Goal: Transaction & Acquisition: Download file/media

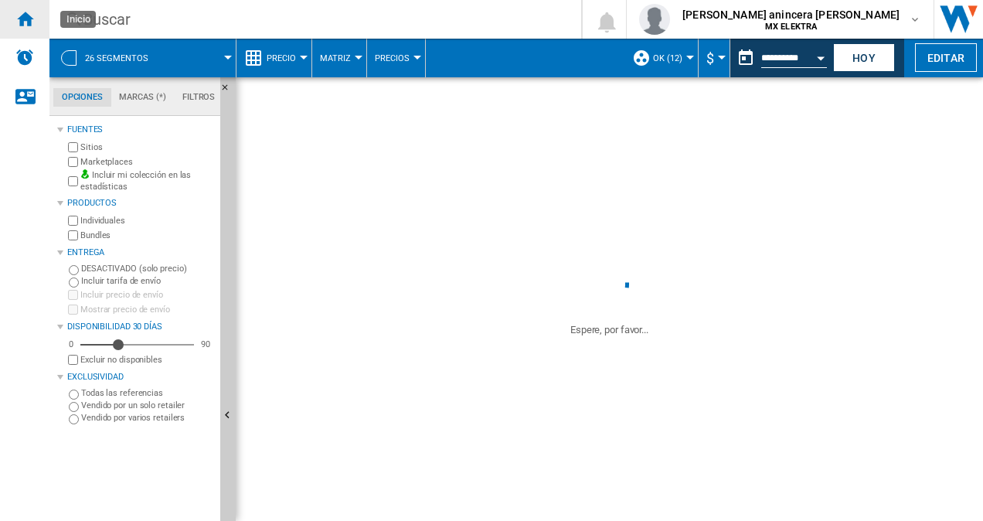
click at [33, 13] on ng-md-icon "Inicio" at bounding box center [24, 18] width 19 height 19
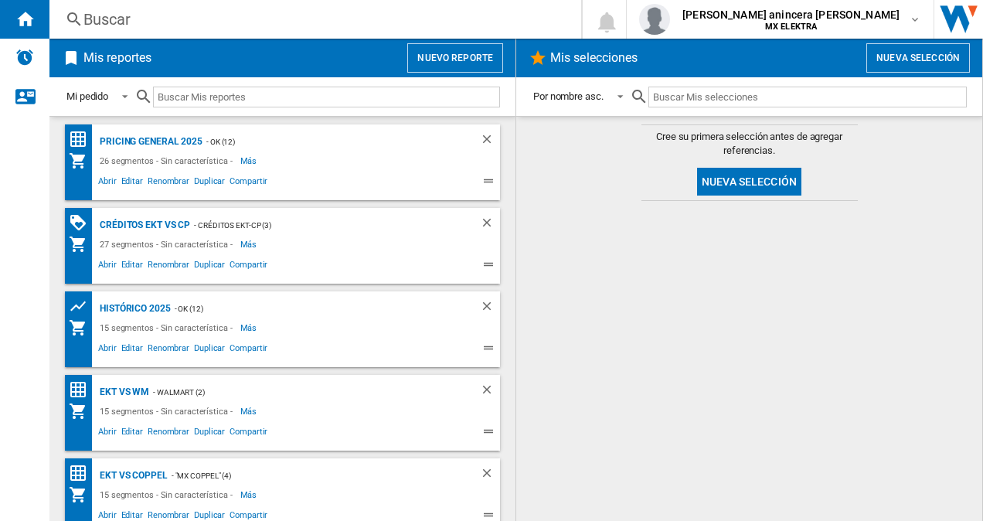
click at [301, 162] on div "26 segmentos - Sin característica - Más Menos" at bounding box center [269, 161] width 400 height 19
click at [109, 179] on span "Abrir" at bounding box center [107, 183] width 23 height 19
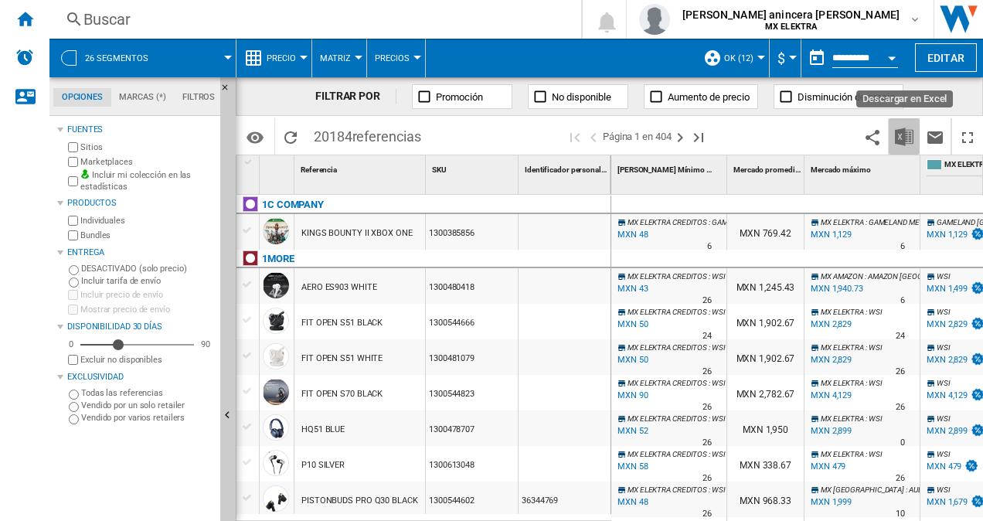
click at [908, 131] on img "Descargar en Excel" at bounding box center [904, 137] width 19 height 19
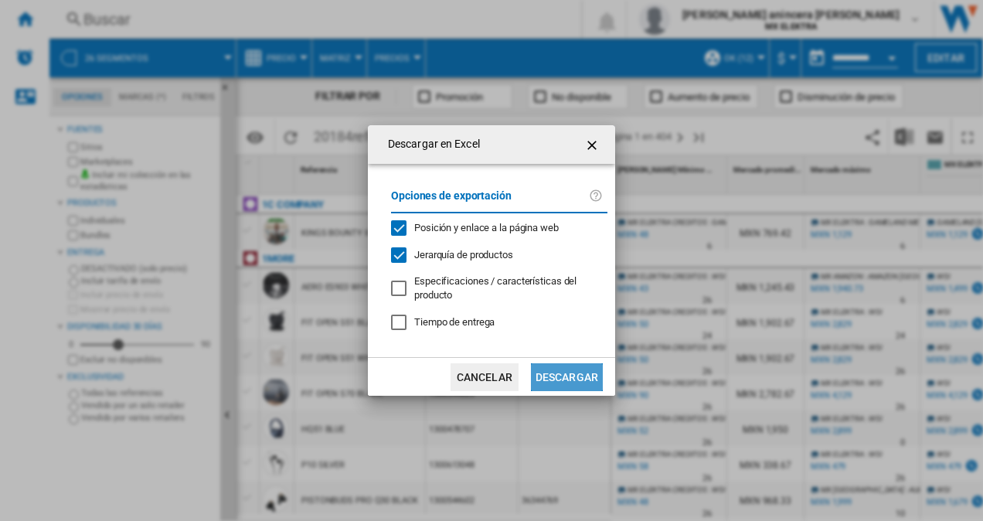
click at [586, 374] on button "Descargar" at bounding box center [567, 377] width 72 height 28
